Goal: Information Seeking & Learning: Learn about a topic

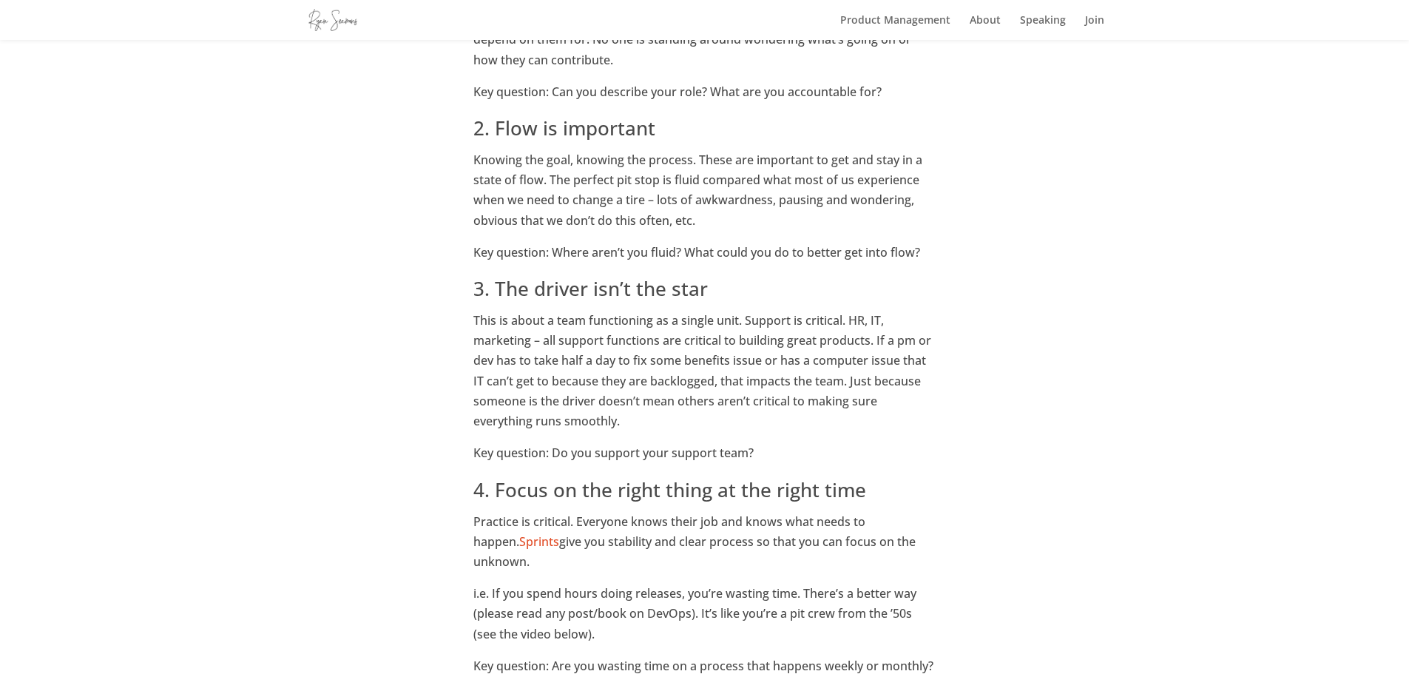
scroll to position [1024, 0]
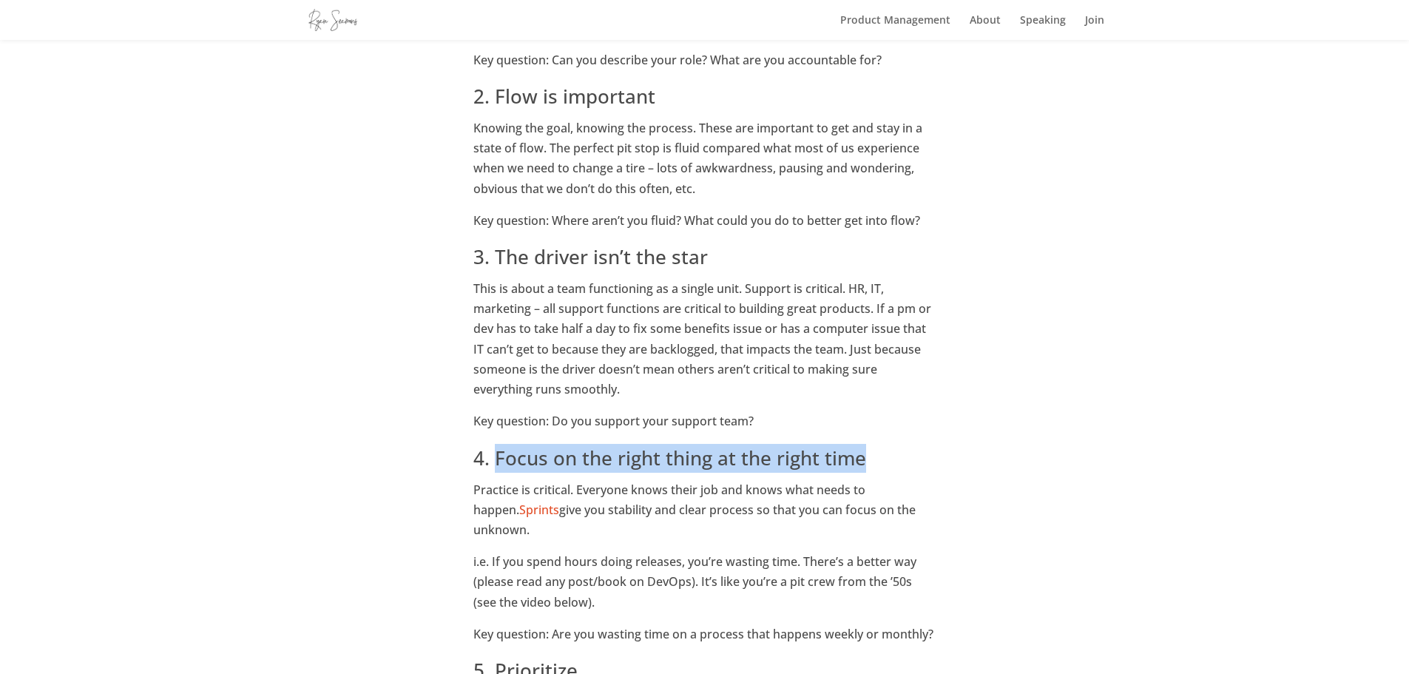
drag, startPoint x: 495, startPoint y: 455, endPoint x: 894, endPoint y: 462, distance: 398.7
click at [894, 462] on h2 "4. Focus on the right thing at the right time" at bounding box center [703, 462] width 461 height 36
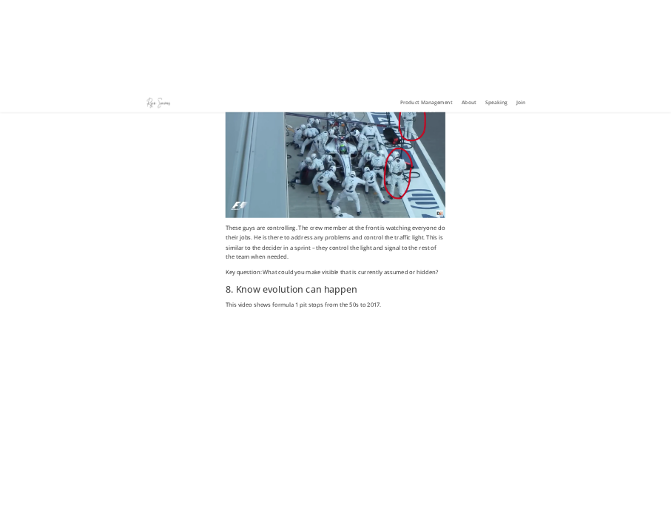
scroll to position [2396, 0]
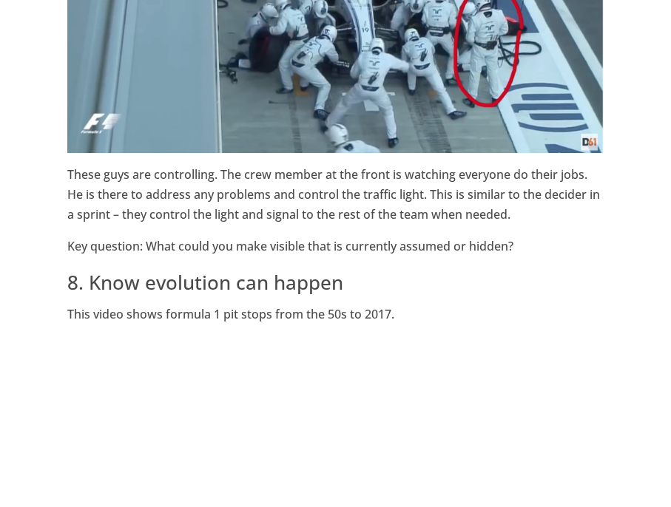
click at [16, 212] on div "9 Lessons Product Teams Can Learn from Formula 1 Pit Stops by [PERSON_NAME] Wan…" at bounding box center [335, 95] width 671 height 4908
click at [253, 271] on h2 "8. Know evolution can happen" at bounding box center [335, 286] width 537 height 36
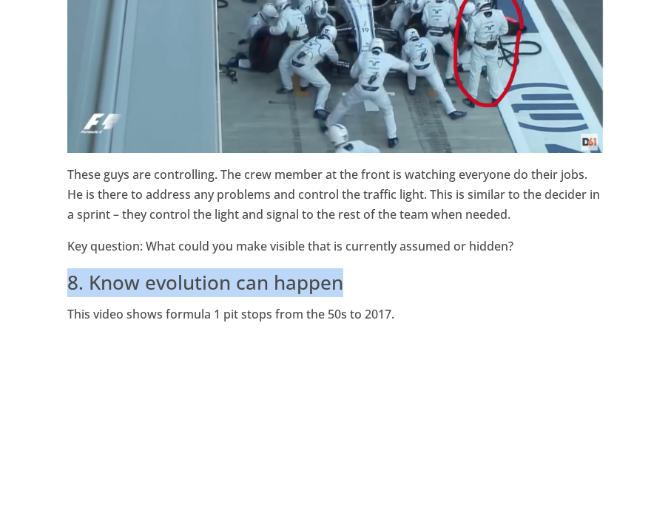
drag, startPoint x: 312, startPoint y: 291, endPoint x: 70, endPoint y: 294, distance: 242.6
click at [70, 294] on h2 "8. Know evolution can happen" at bounding box center [335, 286] width 537 height 36
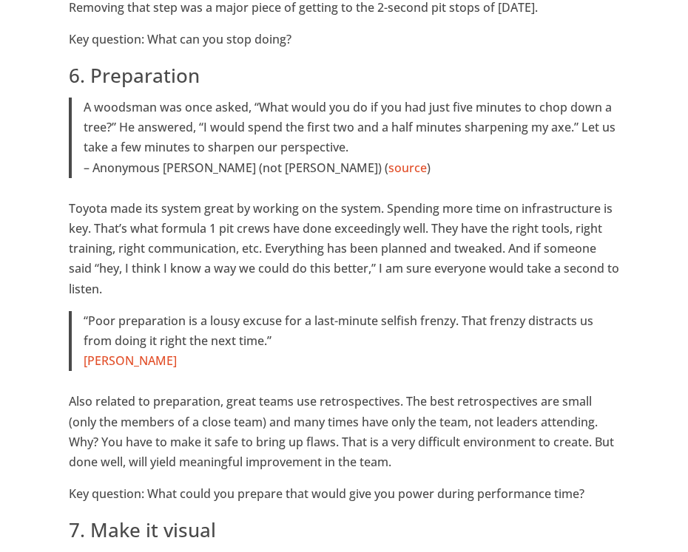
scroll to position [1557, 0]
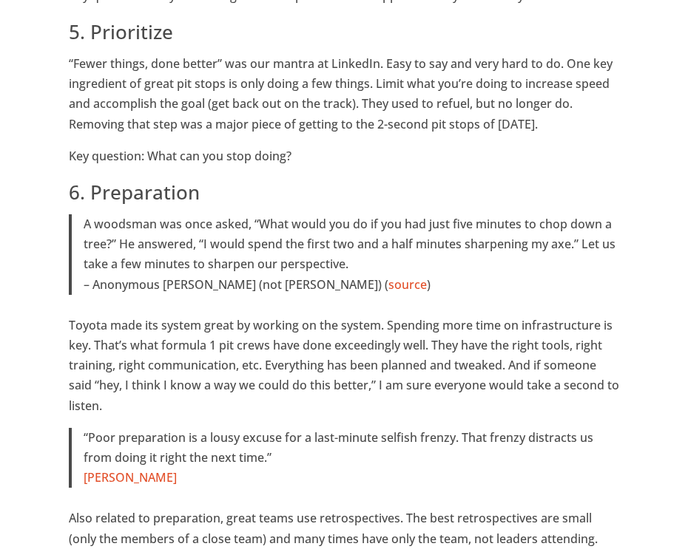
click at [184, 100] on p "“Fewer things, done better” was our mantra at LinkedIn. Easy to say and very ha…" at bounding box center [344, 100] width 550 height 92
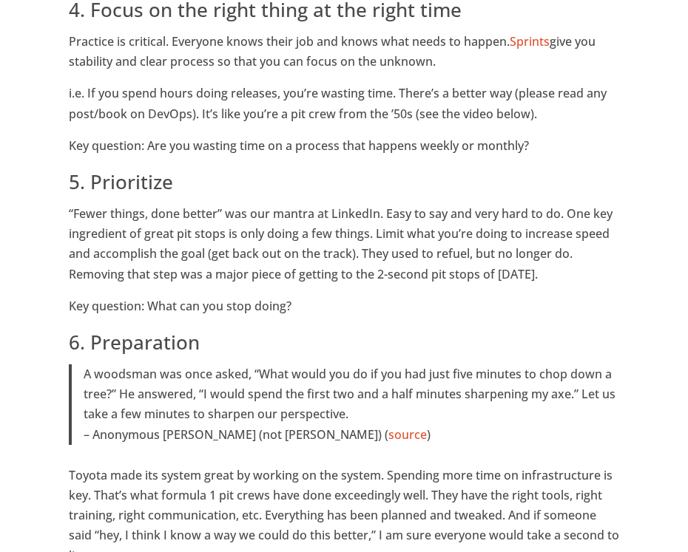
scroll to position [1365, 0]
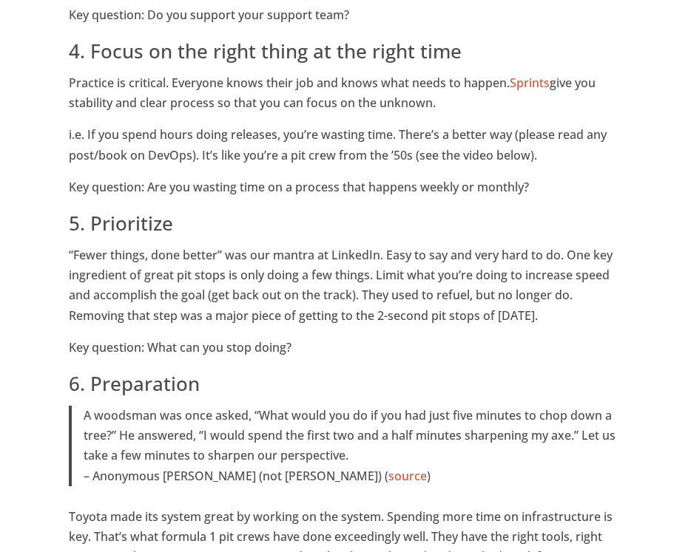
click at [265, 260] on p "“Fewer things, done better” was our mantra at LinkedIn. Easy to say and very ha…" at bounding box center [344, 292] width 550 height 92
click at [223, 237] on h2 "5. Prioritize" at bounding box center [344, 227] width 550 height 36
click at [113, 64] on h2 "4. Focus on the right thing at the right time" at bounding box center [344, 55] width 550 height 36
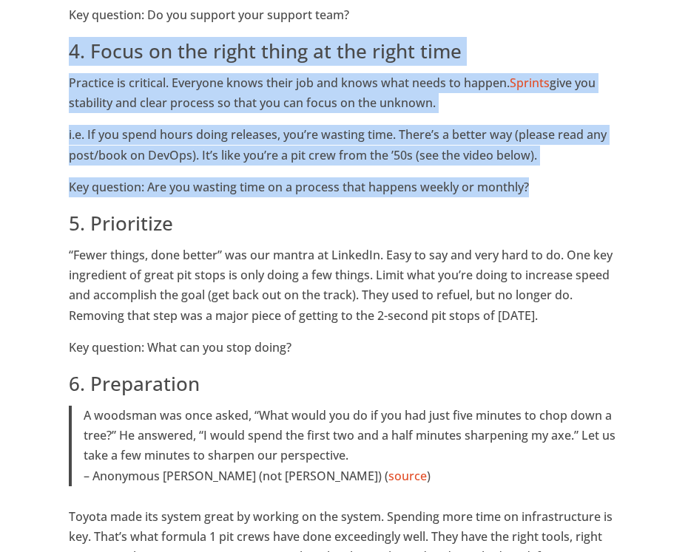
drag, startPoint x: 550, startPoint y: 187, endPoint x: 63, endPoint y: 55, distance: 505.0
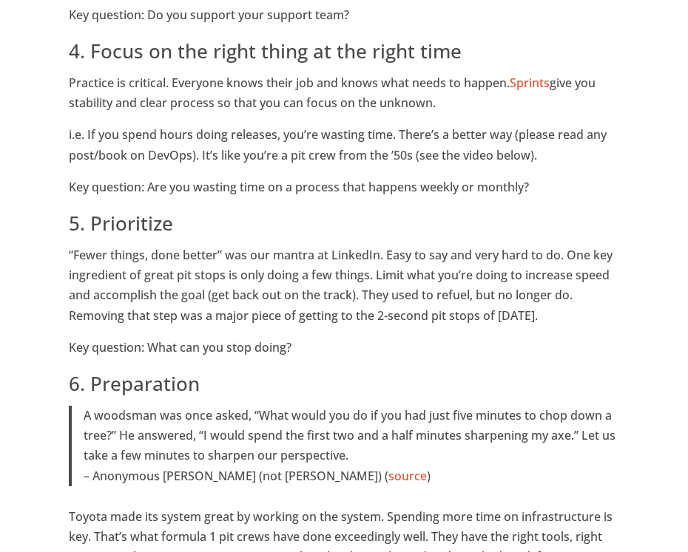
click at [246, 284] on p "“Fewer things, done better” was our mantra at LinkedIn. Easy to say and very ha…" at bounding box center [344, 292] width 550 height 92
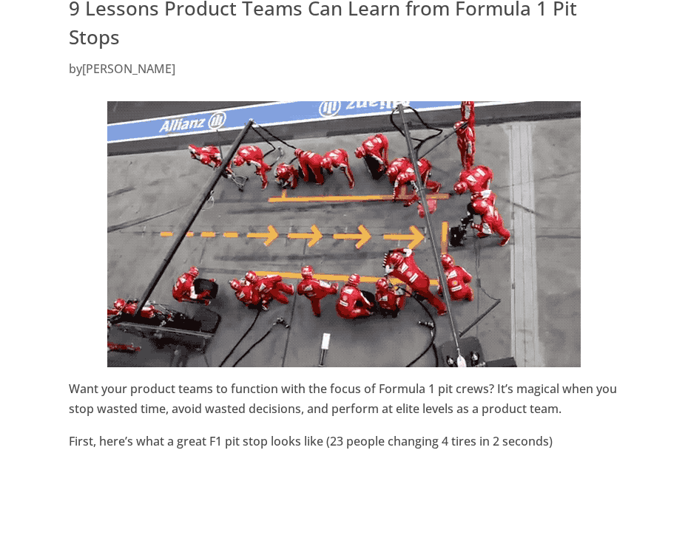
scroll to position [0, 0]
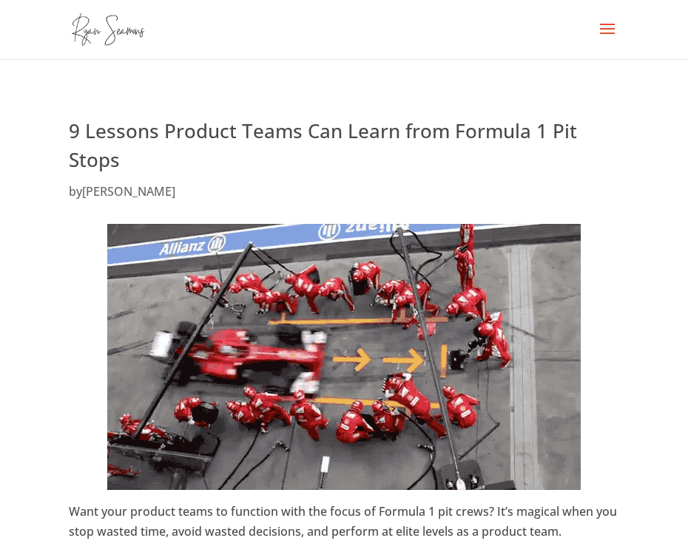
click at [172, 165] on h1 "9 Lessons Product Teams Can Learn from Formula 1 Pit Stops" at bounding box center [344, 149] width 550 height 65
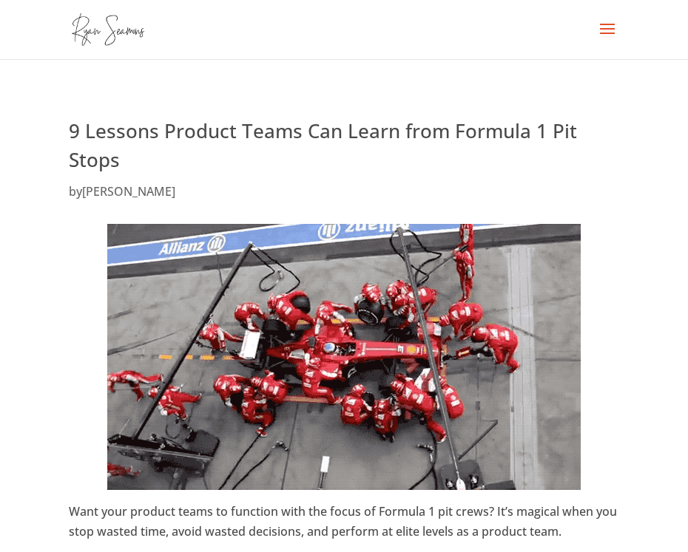
click at [139, 160] on h1 "9 Lessons Product Teams Can Learn from Formula 1 Pit Stops" at bounding box center [344, 149] width 550 height 65
